Goal: Task Accomplishment & Management: Use online tool/utility

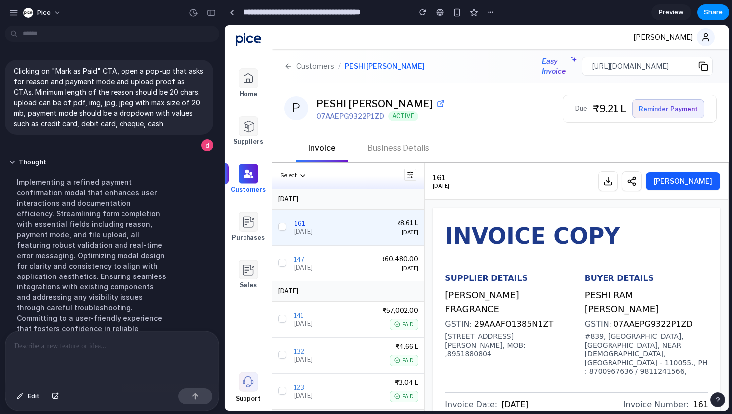
scroll to position [156, 0]
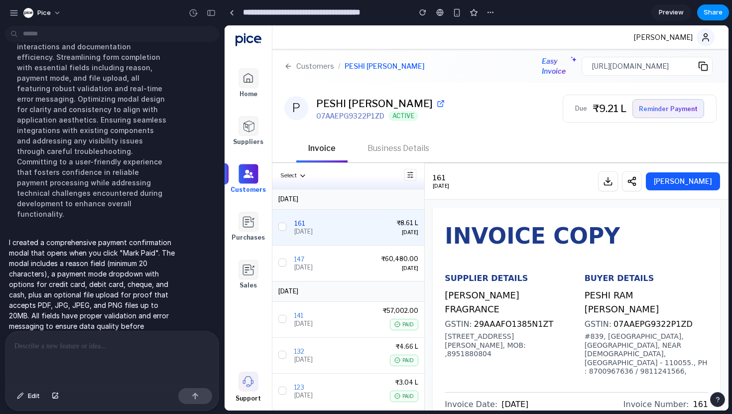
click at [676, 186] on button "[PERSON_NAME]" at bounding box center [682, 181] width 74 height 18
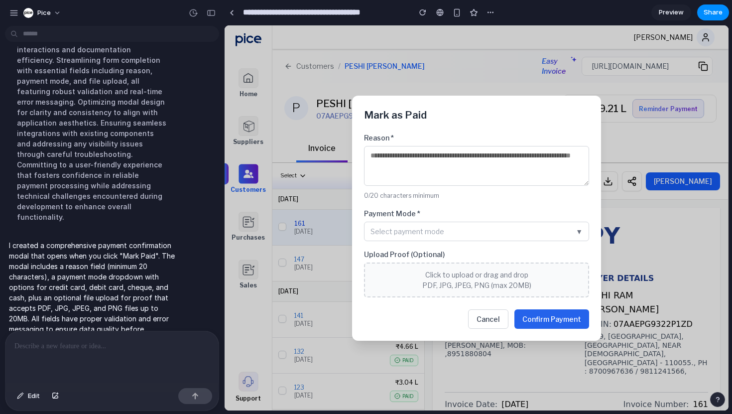
scroll to position [157, 0]
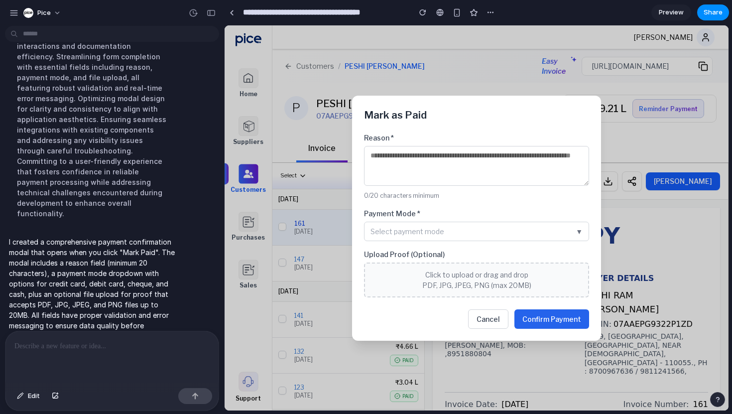
click at [392, 164] on textarea at bounding box center [476, 166] width 225 height 40
click at [412, 226] on span "Select payment mode" at bounding box center [407, 231] width 74 height 10
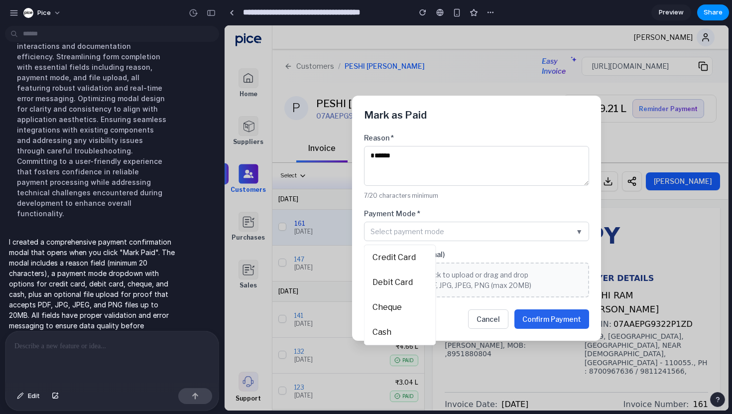
click at [398, 262] on span "Credit Card" at bounding box center [393, 257] width 43 height 12
click at [393, 264] on button "Click to upload or drag and drop PDF, JPG, JPEG, PNG (max 20MB)" at bounding box center [476, 279] width 225 height 35
click at [470, 288] on span "Click to upload or drag and drop PDF, JPG, JPEG, PNG (max 20MB)" at bounding box center [476, 279] width 109 height 19
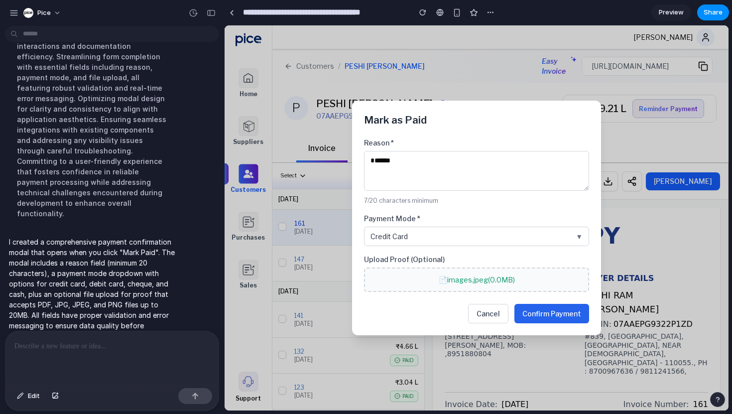
click at [533, 308] on button "Confirm Payment" at bounding box center [551, 313] width 75 height 19
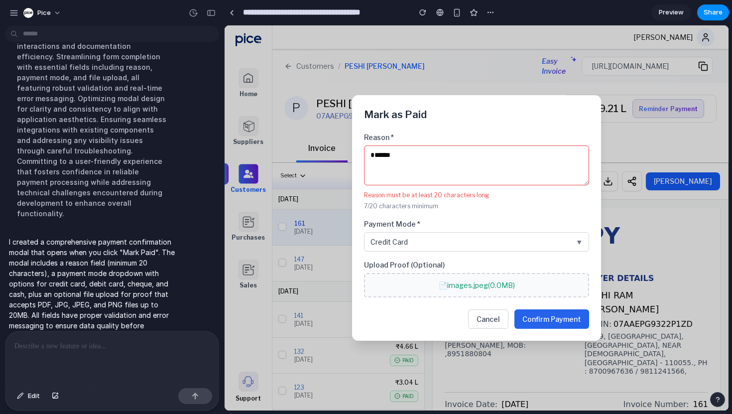
click at [391, 159] on textarea "******" at bounding box center [476, 165] width 225 height 40
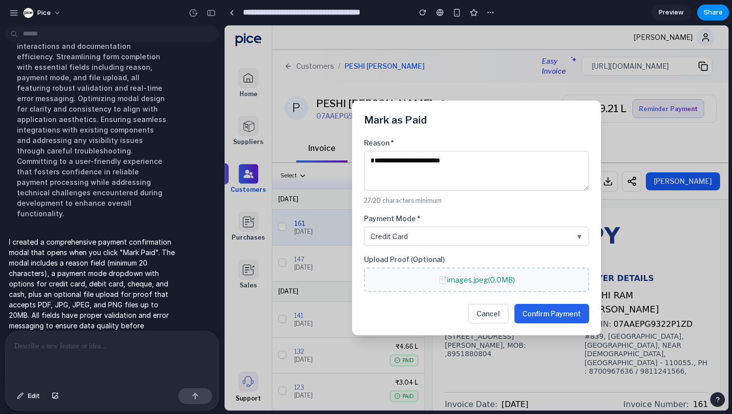
type textarea "**********"
click at [560, 314] on button "Confirm Payment" at bounding box center [551, 313] width 75 height 19
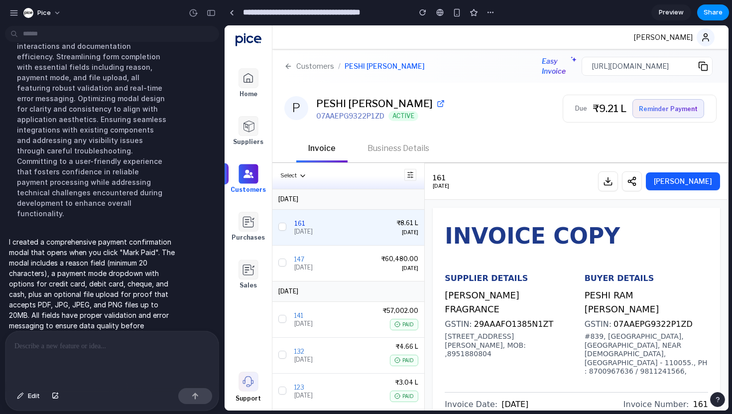
click at [688, 184] on button "[PERSON_NAME]" at bounding box center [682, 181] width 74 height 18
